Goal: Entertainment & Leisure: Consume media (video, audio)

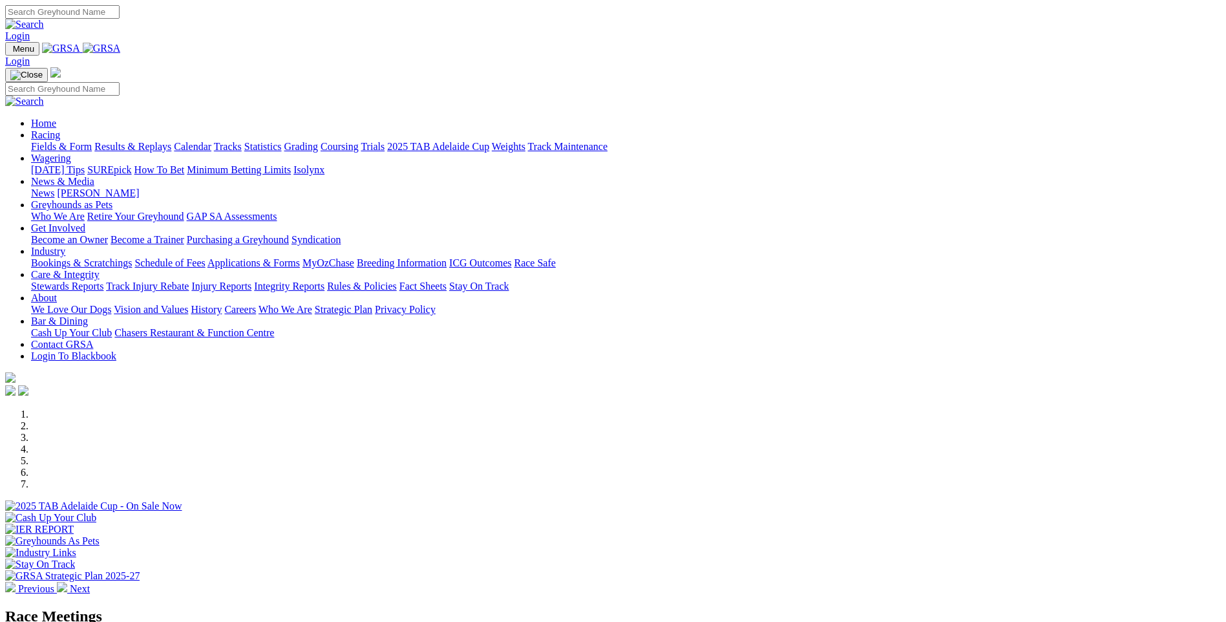
click at [171, 141] on link "Results & Replays" at bounding box center [132, 146] width 77 height 11
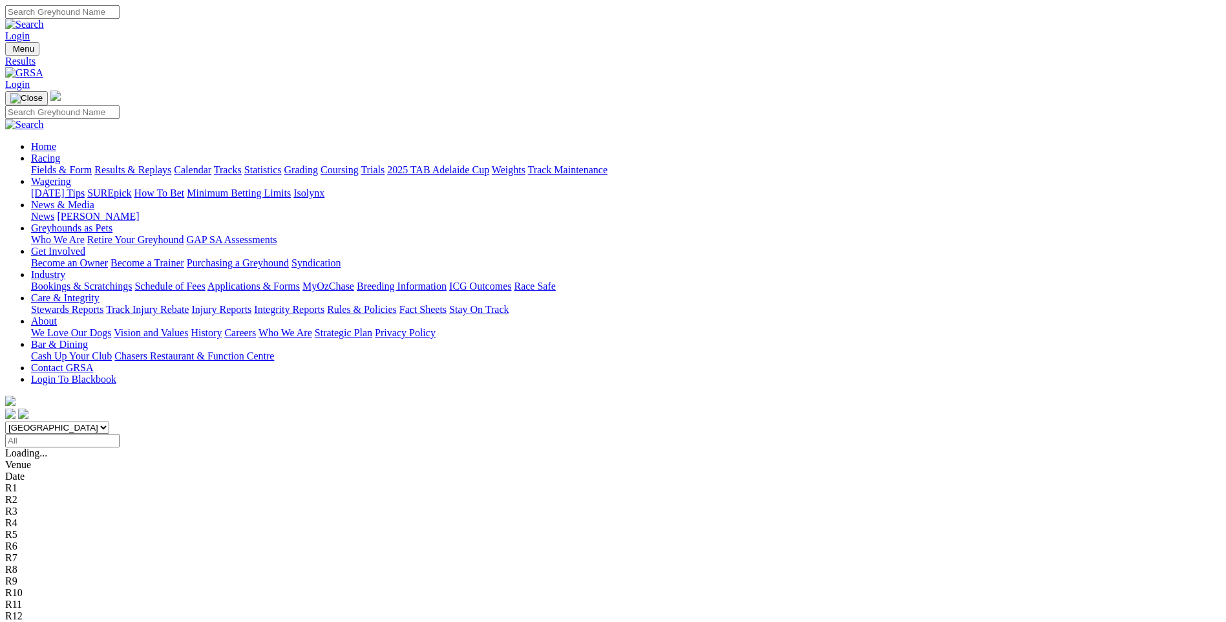
click at [109, 421] on select "South Australia New South Wales Northern Territory Queensland Tasmania Victoria…" at bounding box center [57, 427] width 104 height 12
select select "WA"
click at [109, 421] on select "South Australia New South Wales Northern Territory Queensland Tasmania Victoria…" at bounding box center [57, 427] width 104 height 12
click at [120, 434] on input "Select date" at bounding box center [62, 441] width 114 height 14
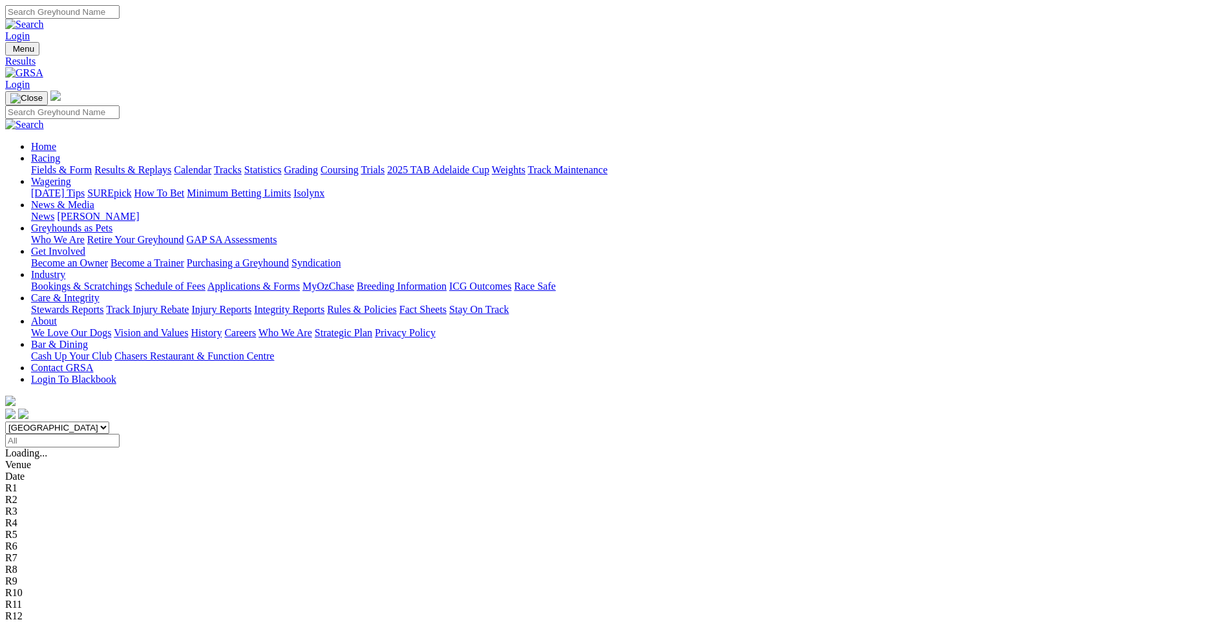
type input "Thursday, 7 Aug 2025"
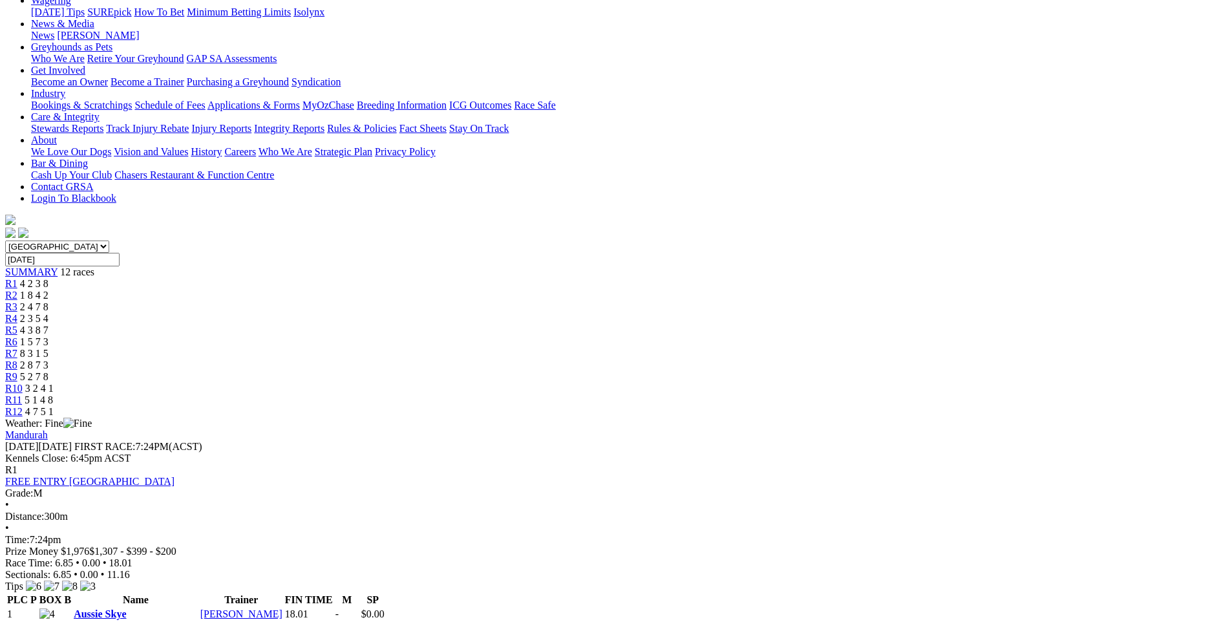
scroll to position [194, 0]
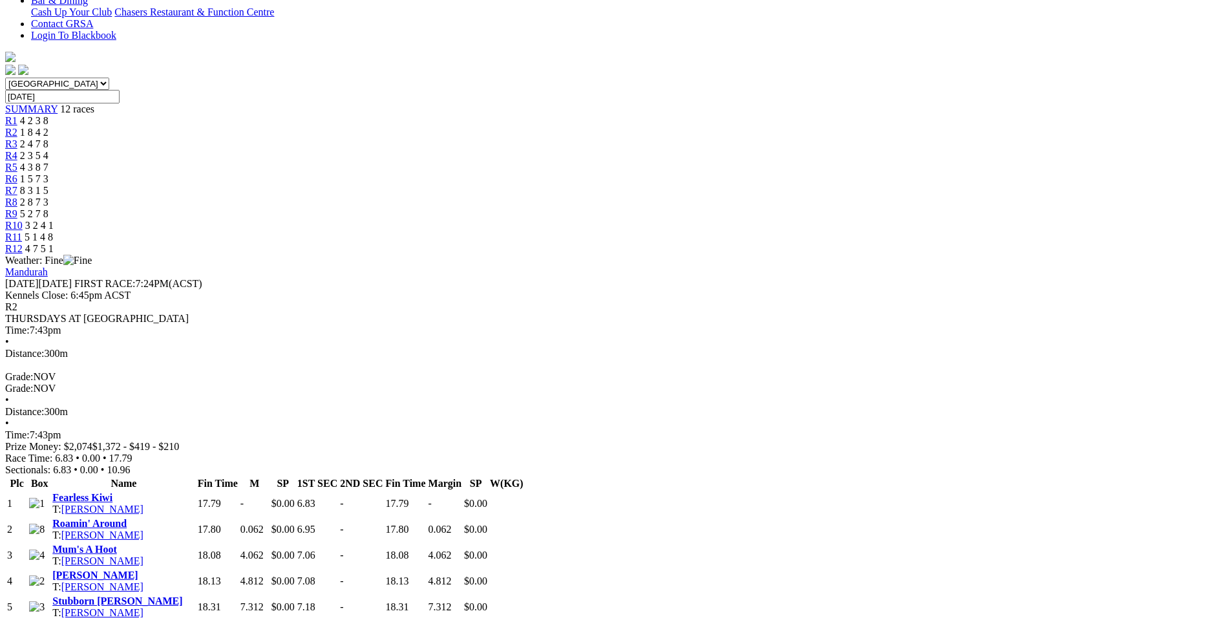
scroll to position [323, 0]
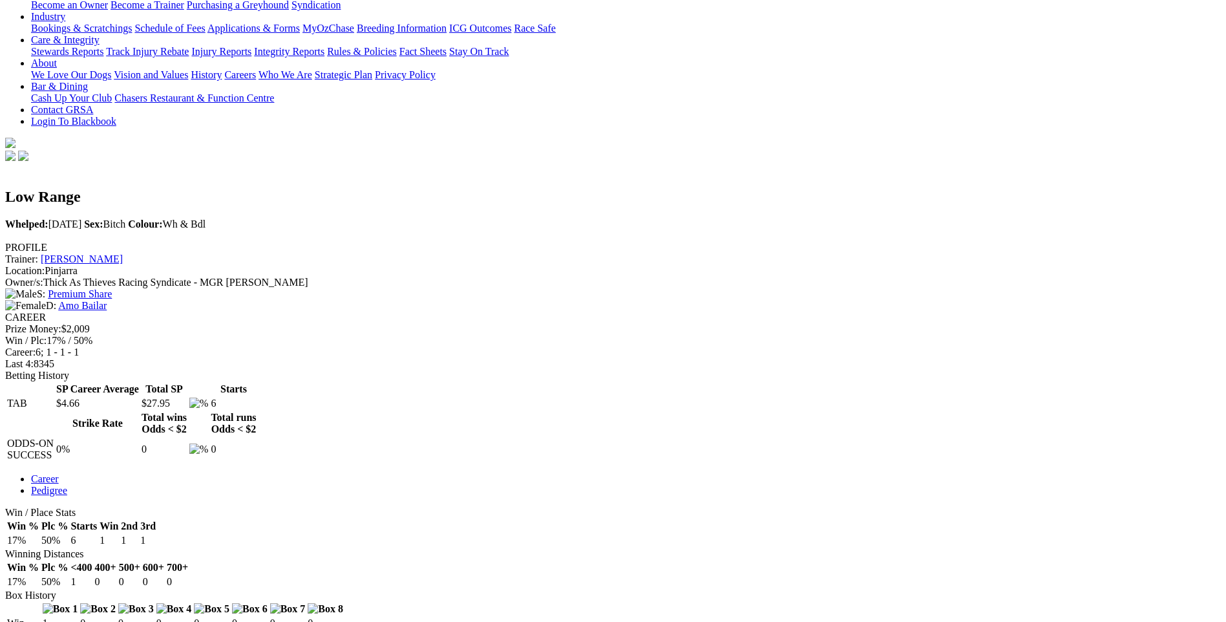
scroll to position [259, 0]
